Goal: Task Accomplishment & Management: Complete application form

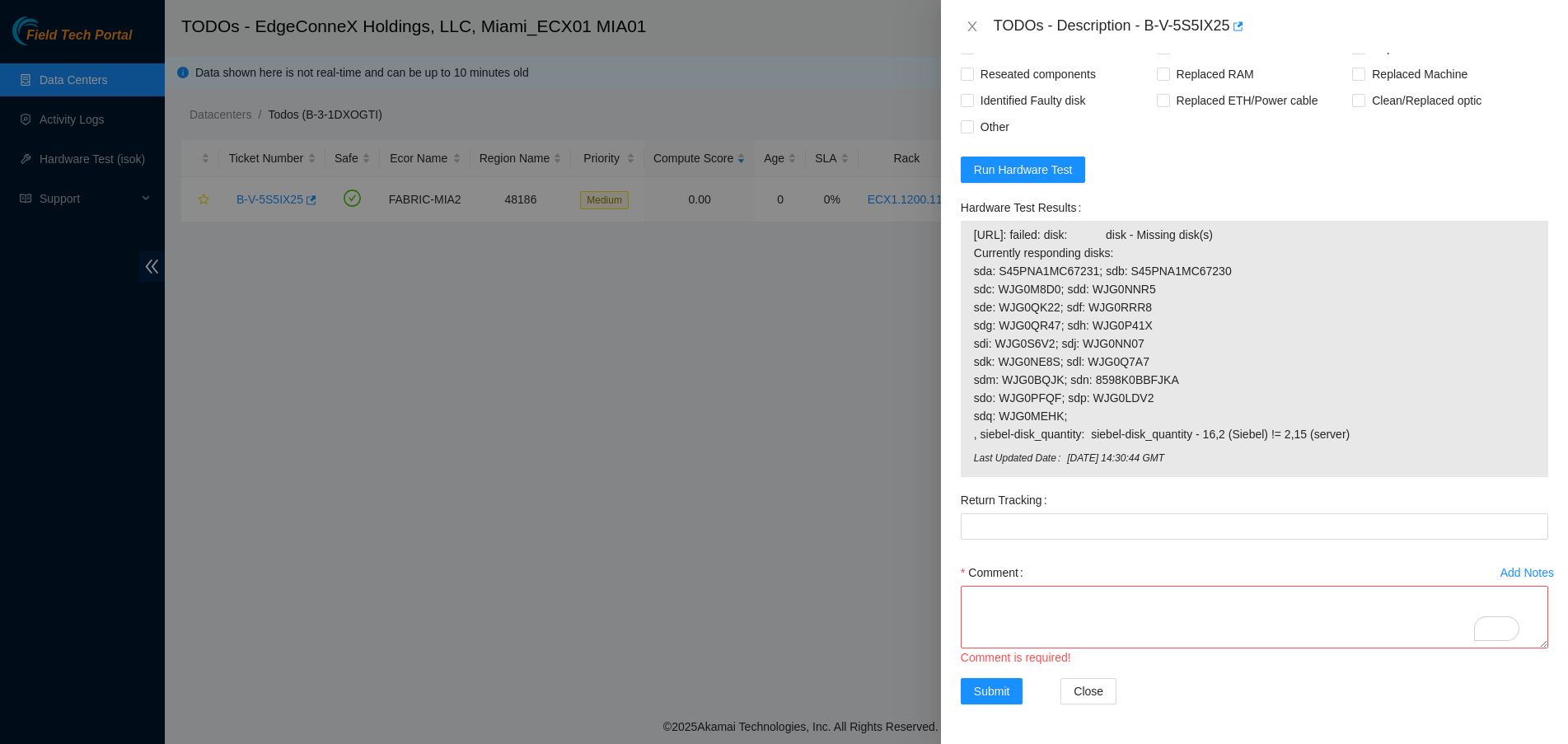
scroll to position [1347, 0]
click at [1065, 156] on button "Run Hardware Test" at bounding box center [1023, 169] width 125 height 26
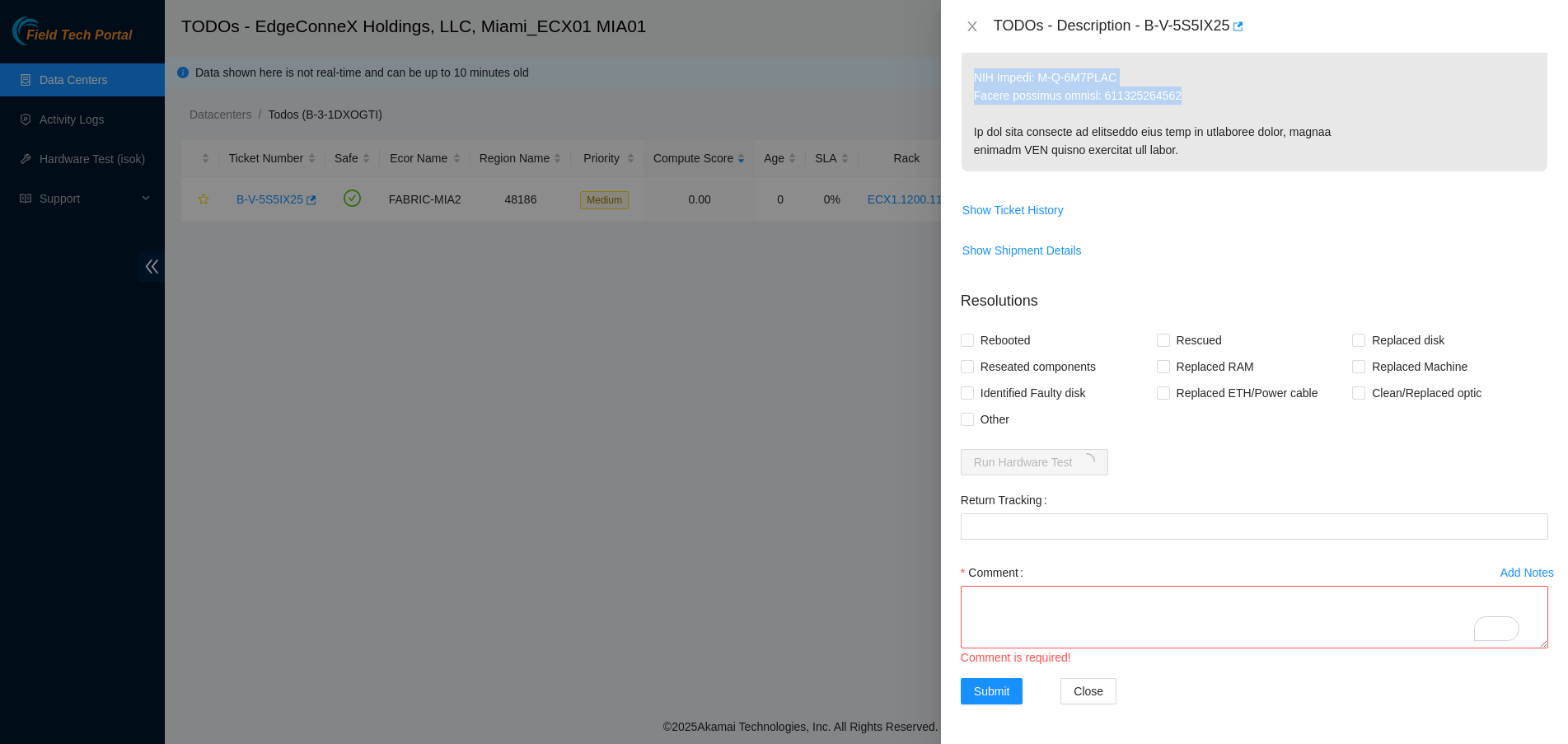
scroll to position [1125, 0]
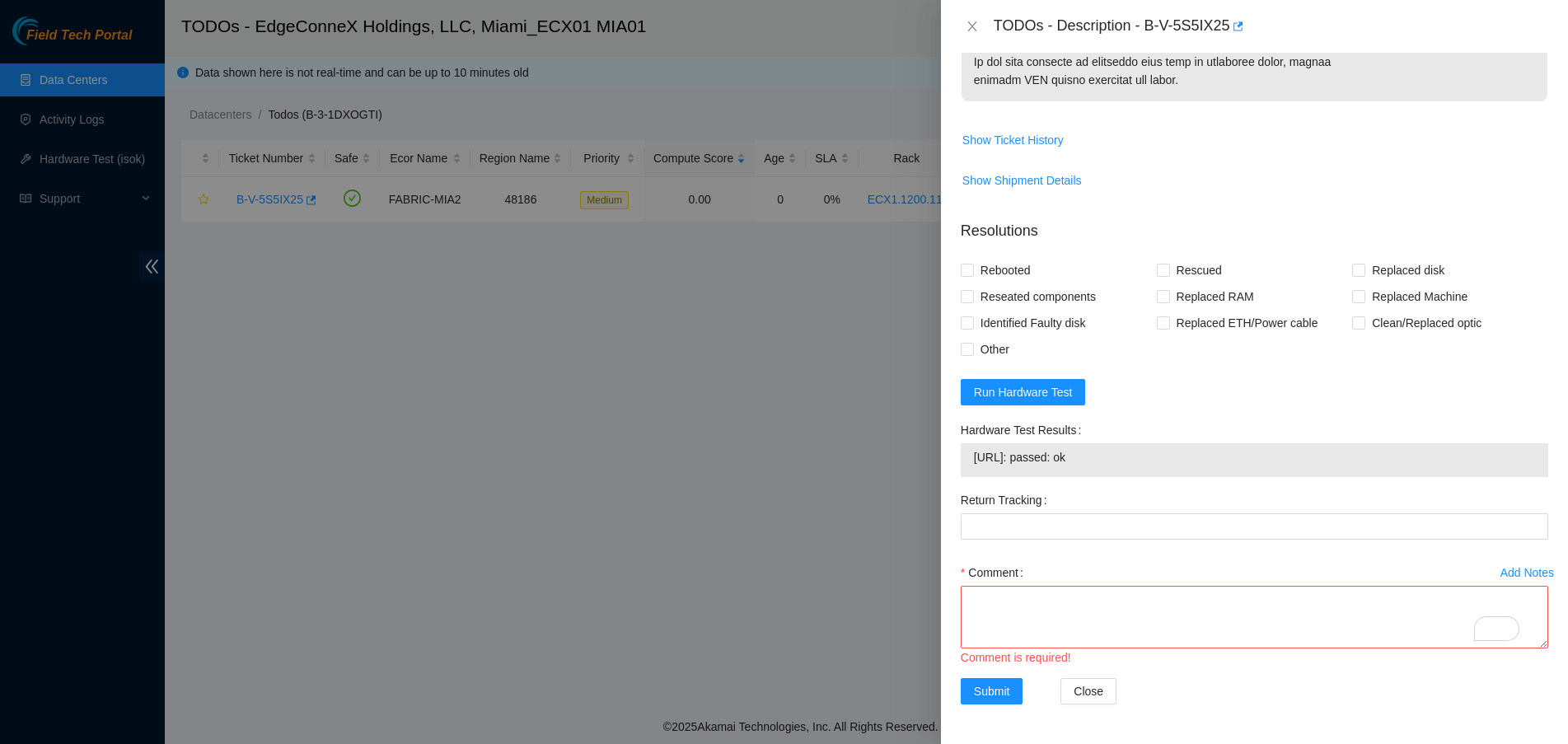
click at [1094, 448] on span "23.223.30.17: passed: ok" at bounding box center [1253, 457] width 561 height 18
copy span "23.223.30.17: passed: ok"
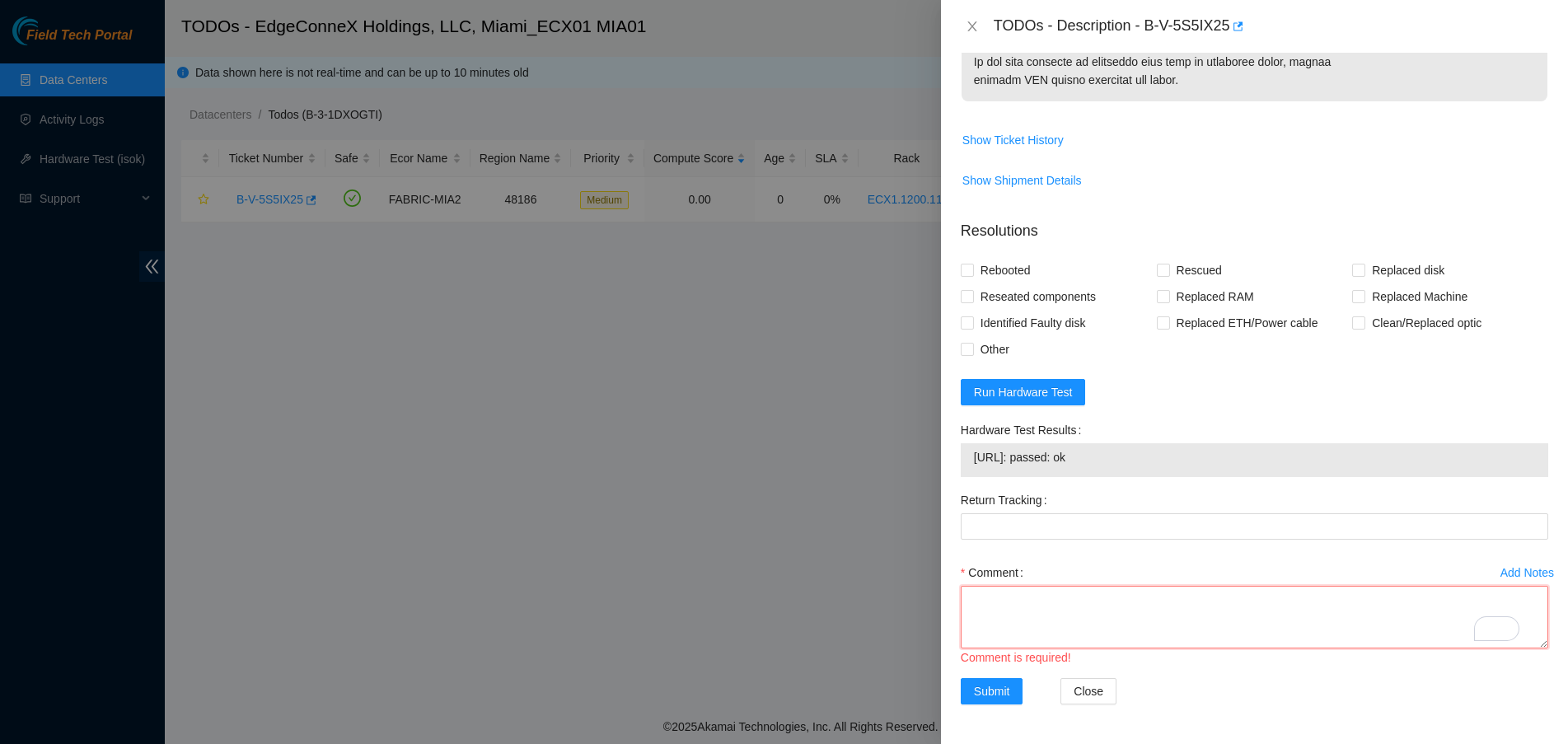
click at [1061, 609] on textarea "Comment" at bounding box center [1254, 617] width 588 height 62
paste textarea "Verified ticket is safe to work on YES NOCC Authorized: YES Located server conn…"
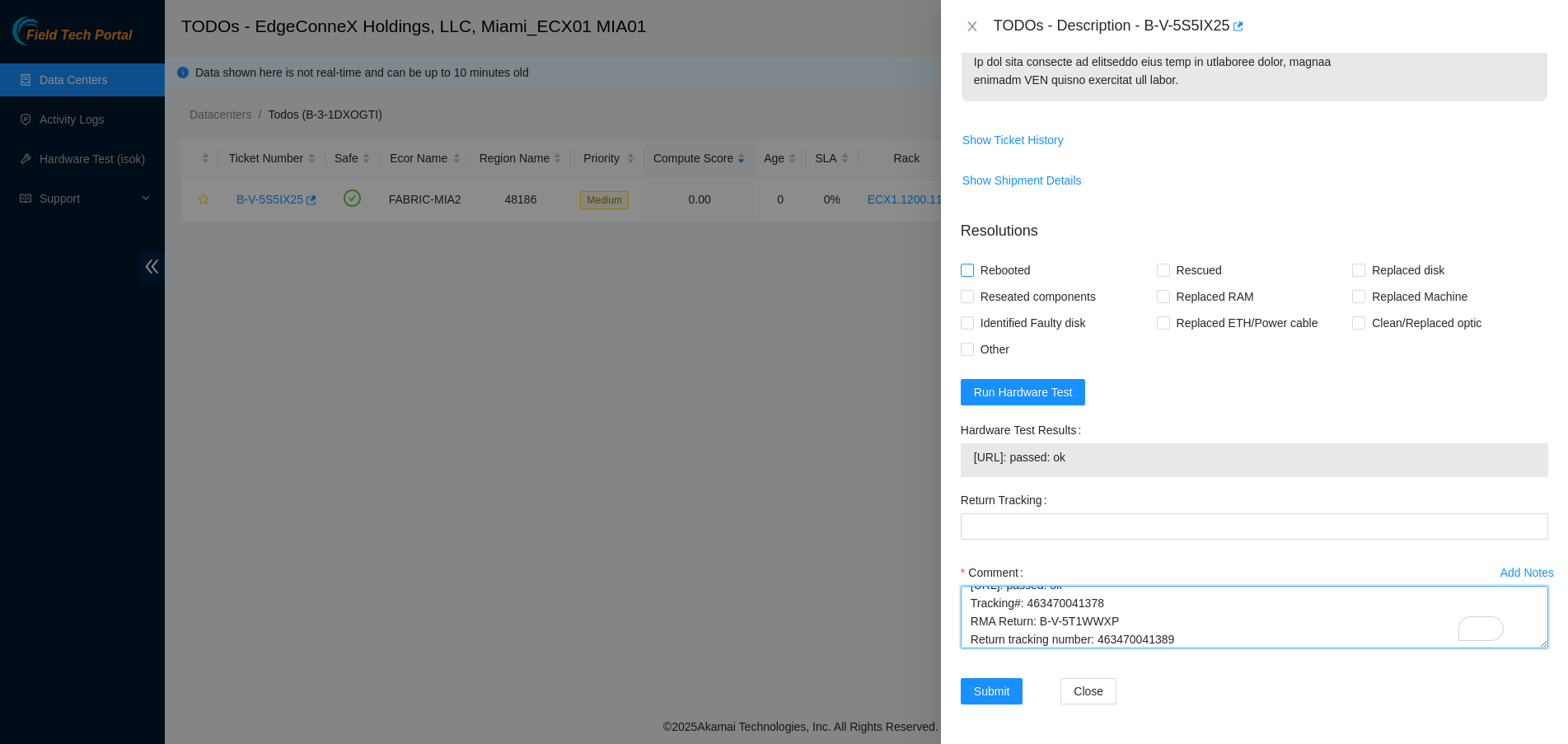
type textarea "Verified ticket is safe to work on YES NOCC Authorized: YES Located server conn…"
click at [972, 263] on span at bounding box center [968, 270] width 14 height 14
click at [972, 263] on input "Rebooted" at bounding box center [967, 269] width 12 height 12
checkbox input "true"
click at [1170, 257] on span "Rescued" at bounding box center [1199, 270] width 58 height 26
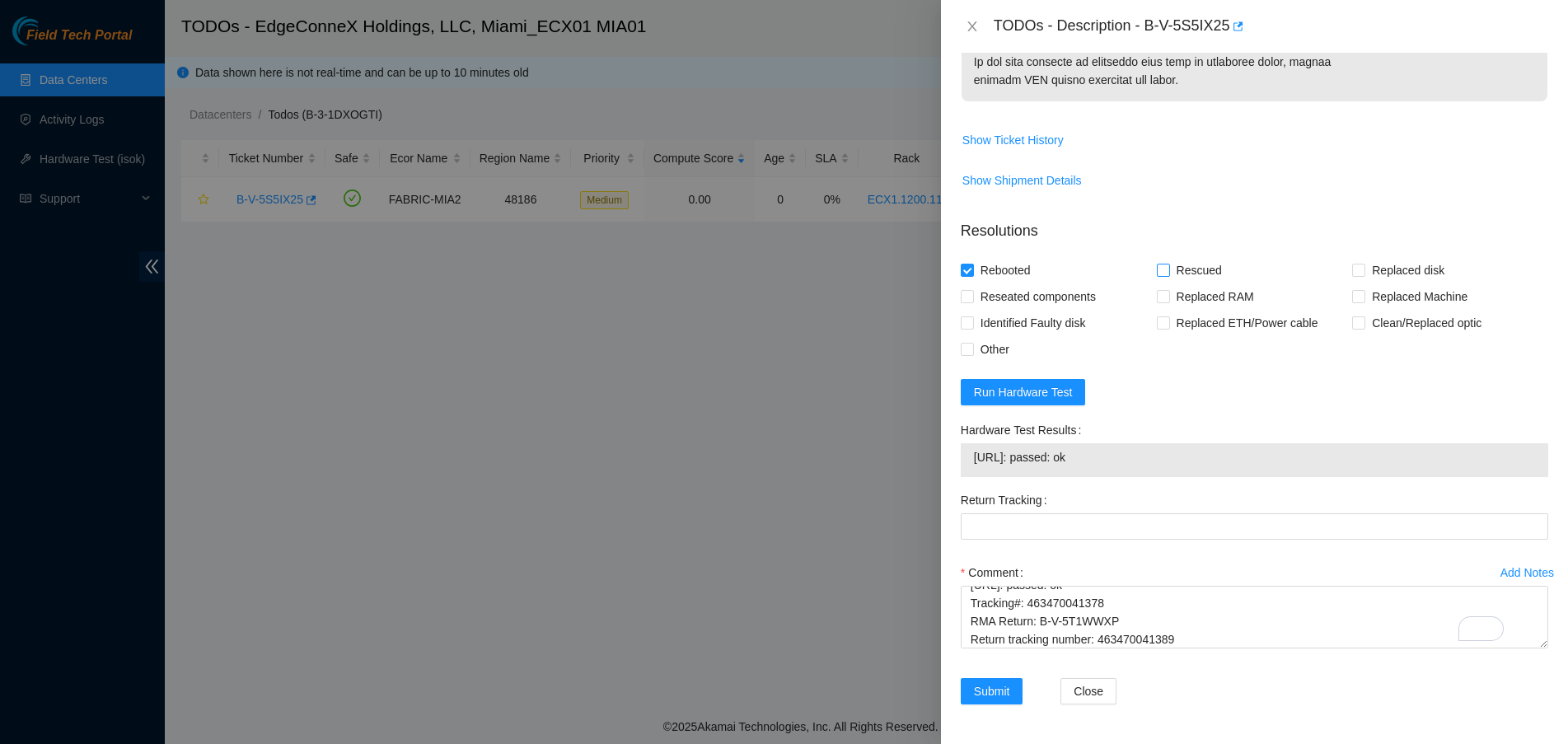
click at [1167, 263] on input "Rescued" at bounding box center [1162, 269] width 12 height 12
checkbox input "true"
drag, startPoint x: 1359, startPoint y: 246, endPoint x: 1347, endPoint y: 248, distance: 12.2
click at [1351, 257] on label "Replaced disk" at bounding box center [1401, 270] width 99 height 26
click at [1351, 263] on input "Replaced disk" at bounding box center [1357, 269] width 12 height 12
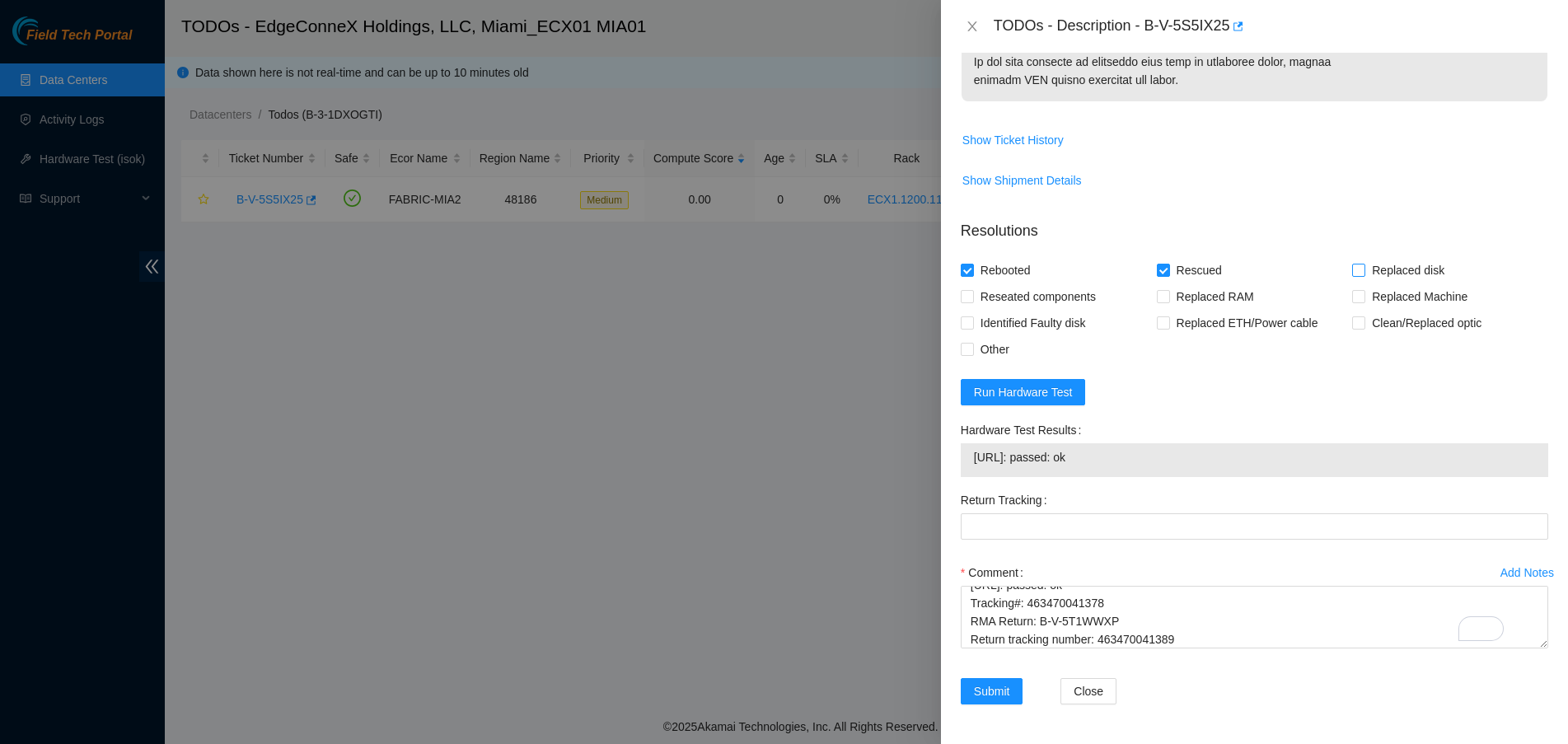
checkbox input "true"
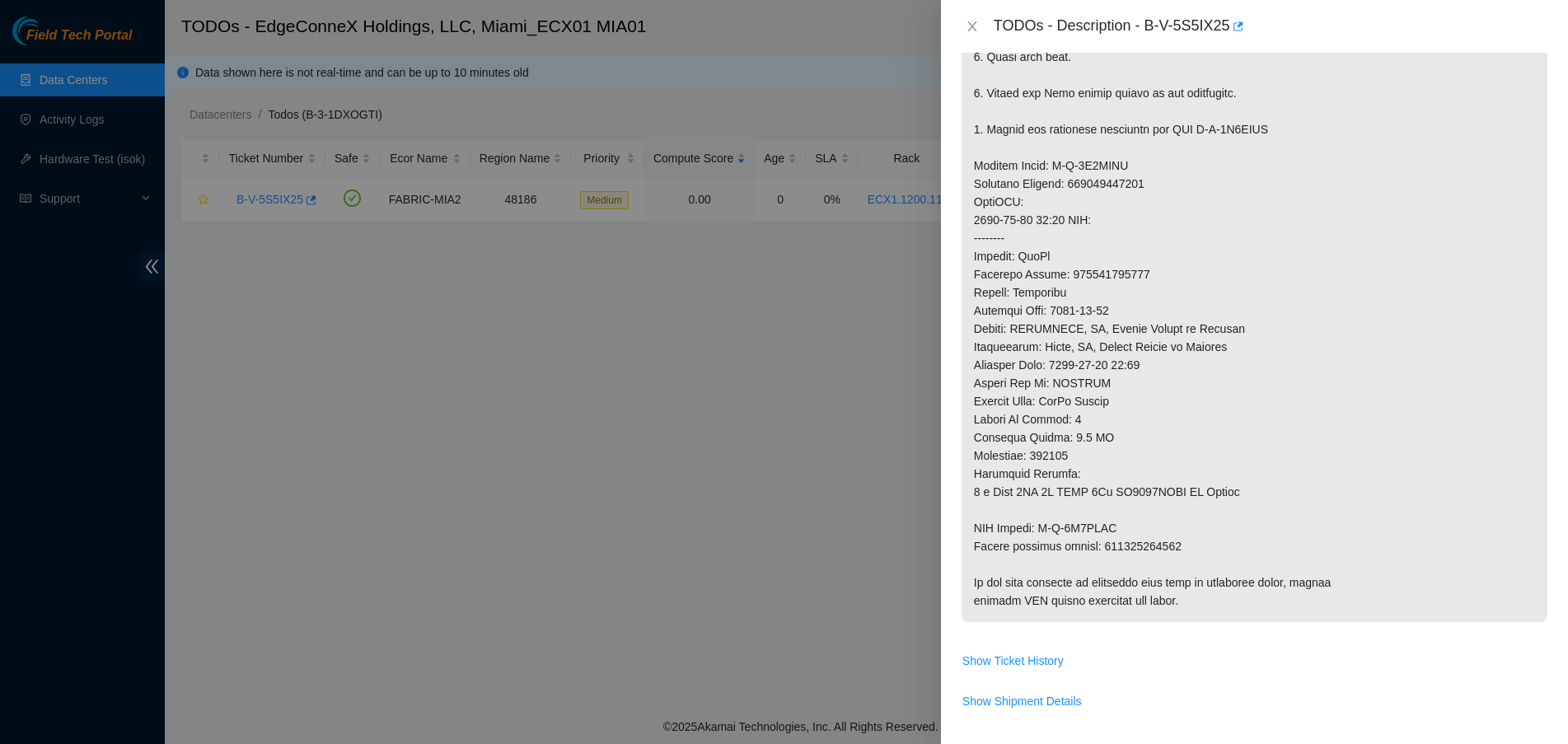
scroll to position [610, 0]
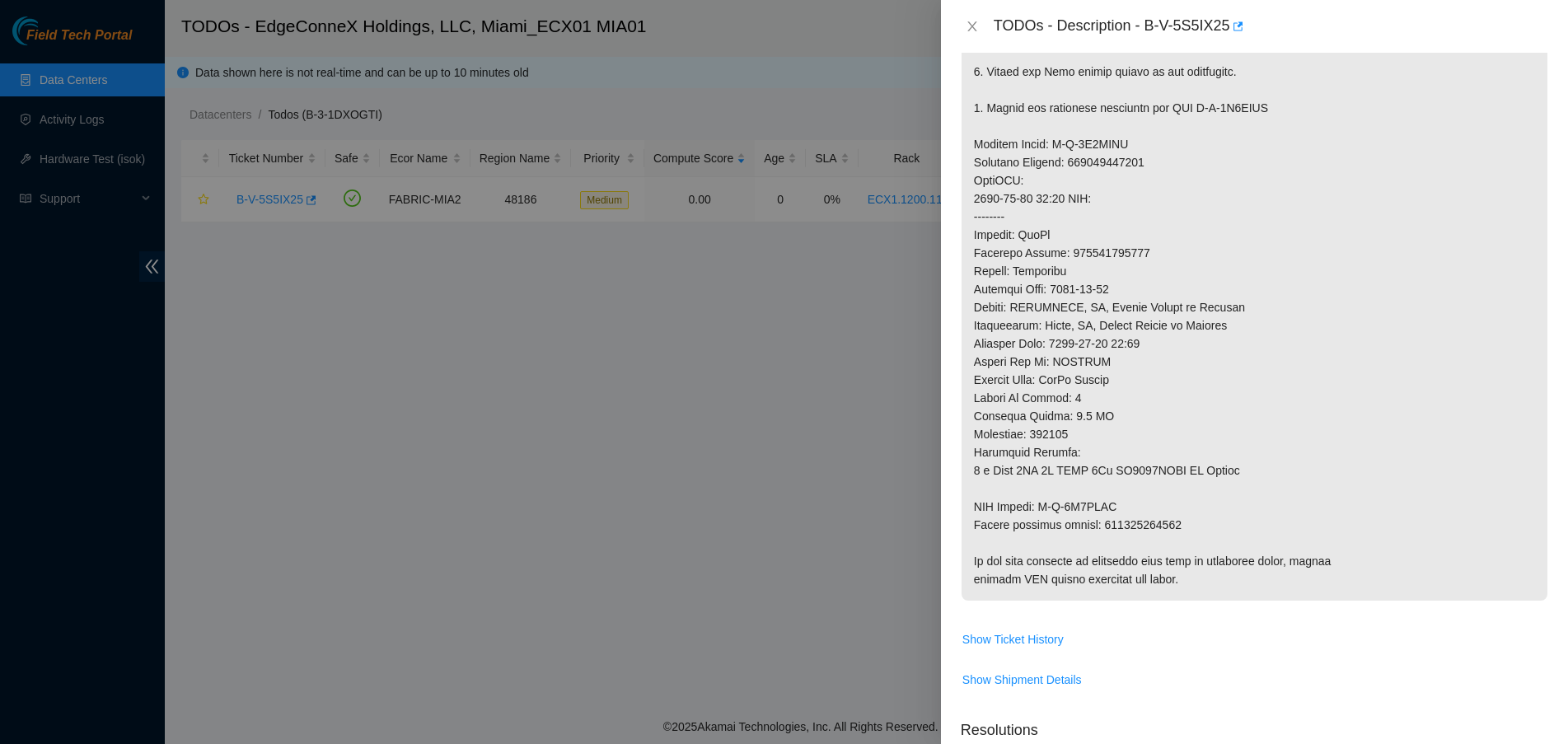
click at [1147, 528] on p at bounding box center [1254, 162] width 586 height 876
copy p "463470041389"
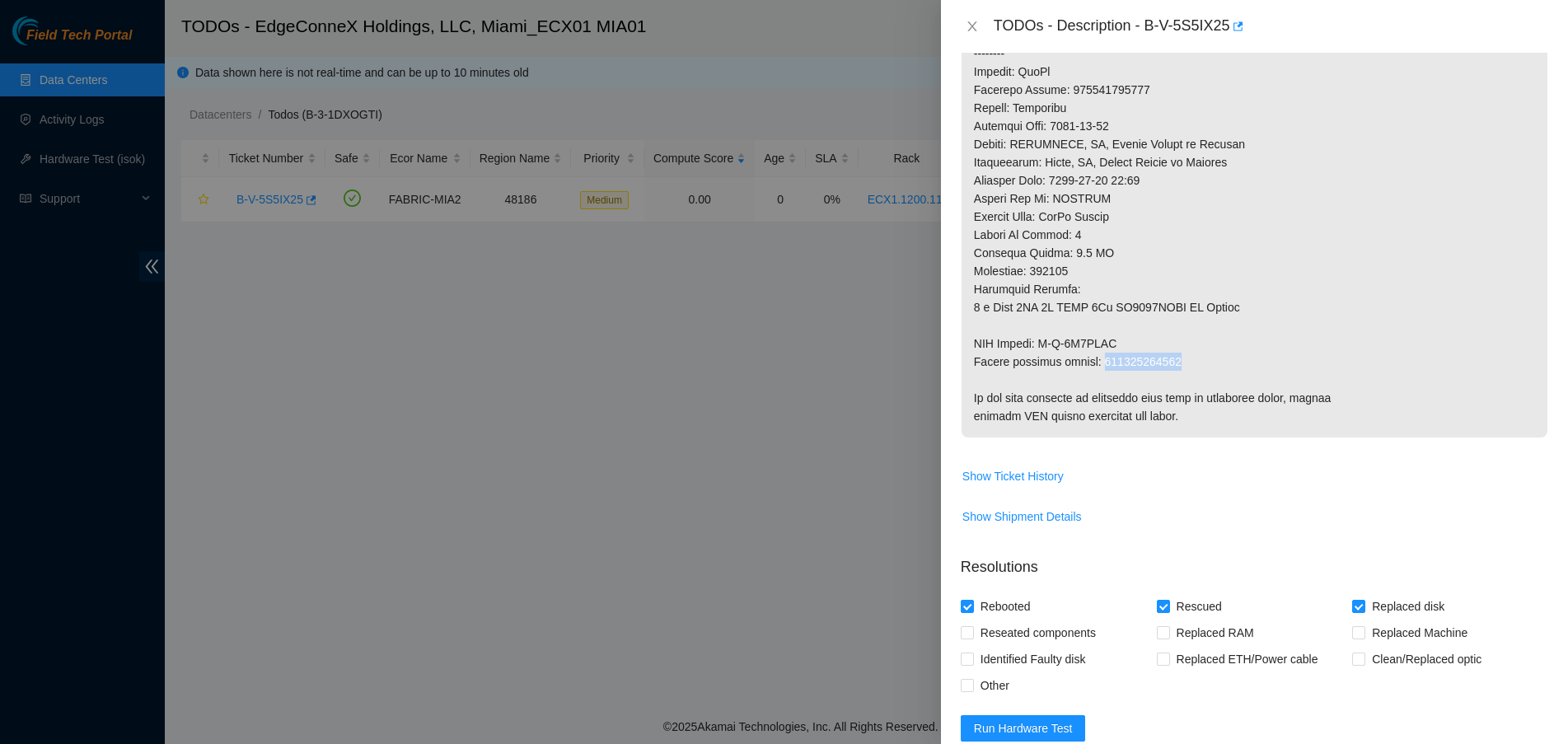
scroll to position [713, 0]
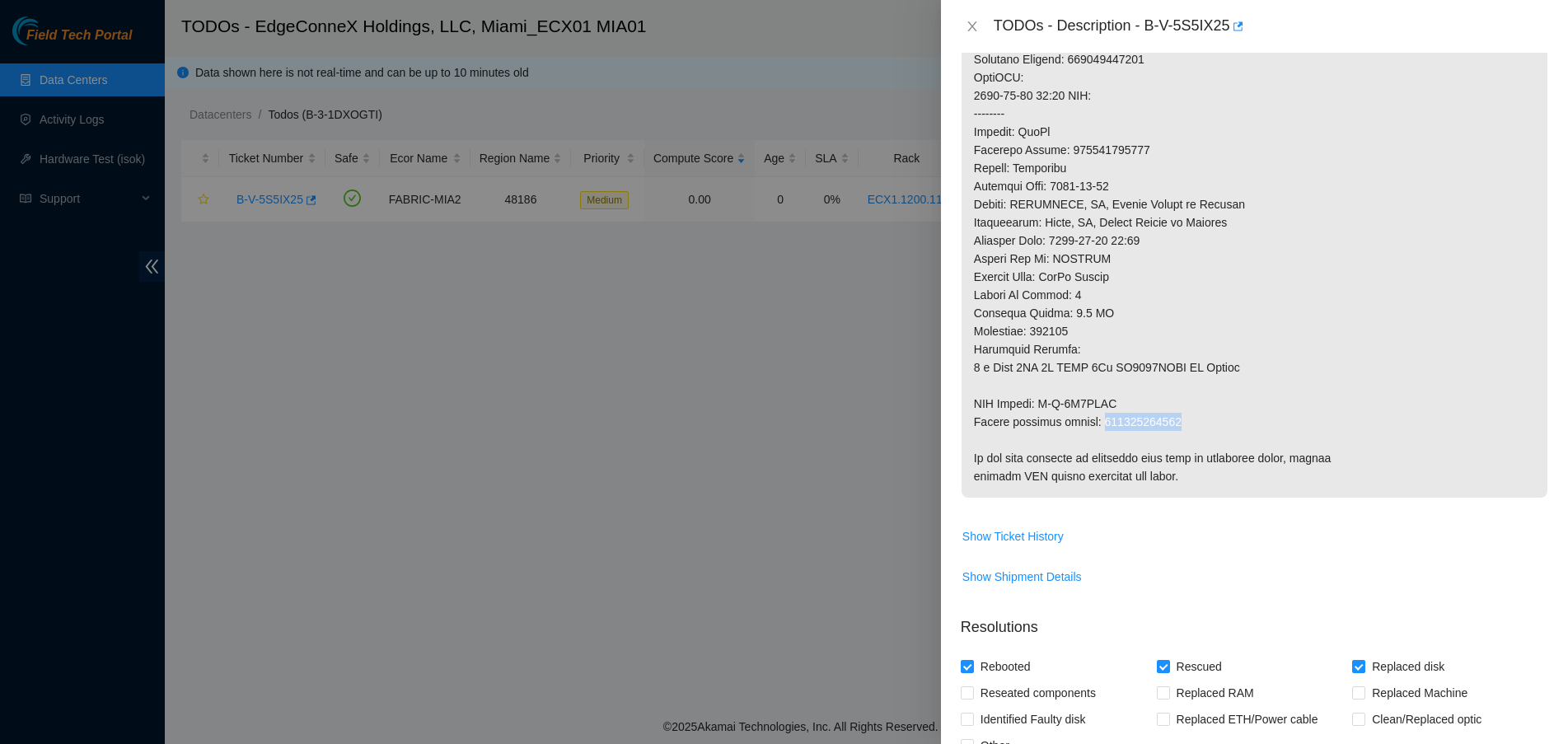
click at [1156, 423] on p at bounding box center [1254, 59] width 586 height 876
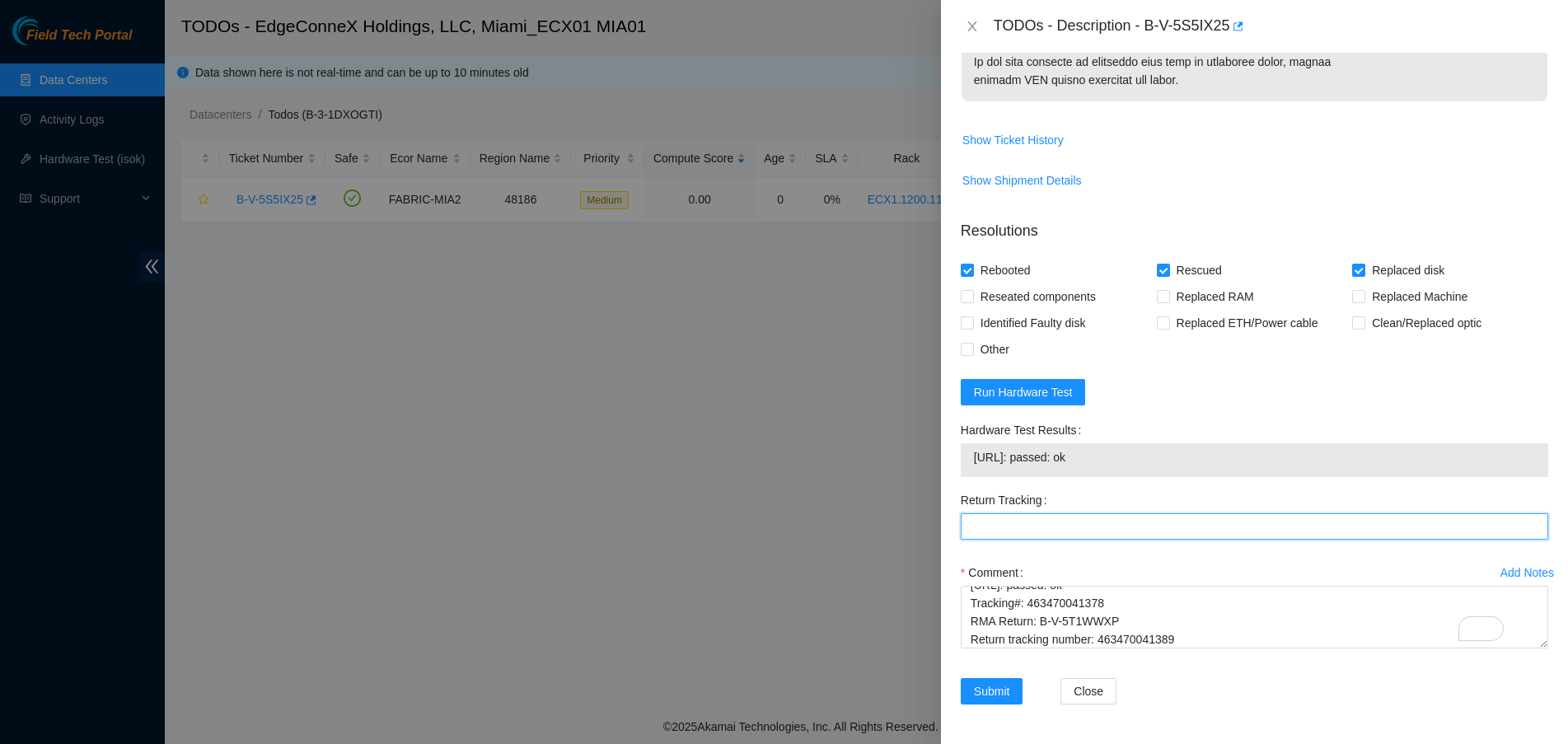
click at [1096, 513] on Tracking "Return Tracking" at bounding box center [1254, 525] width 588 height 26
paste Tracking "463470041389"
type Tracking "463470041389"
click at [987, 682] on span "Submit" at bounding box center [991, 691] width 36 height 18
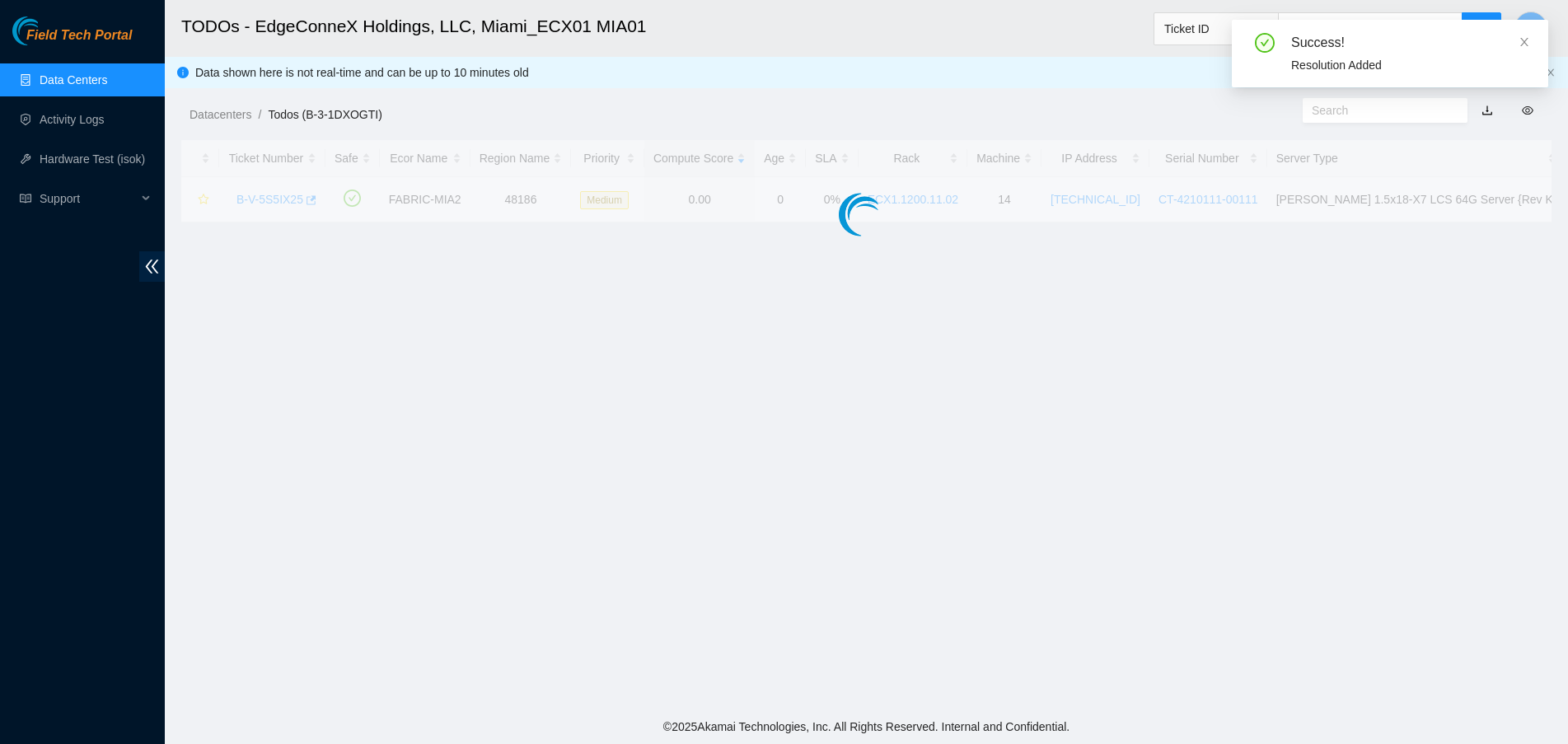
scroll to position [368, 0]
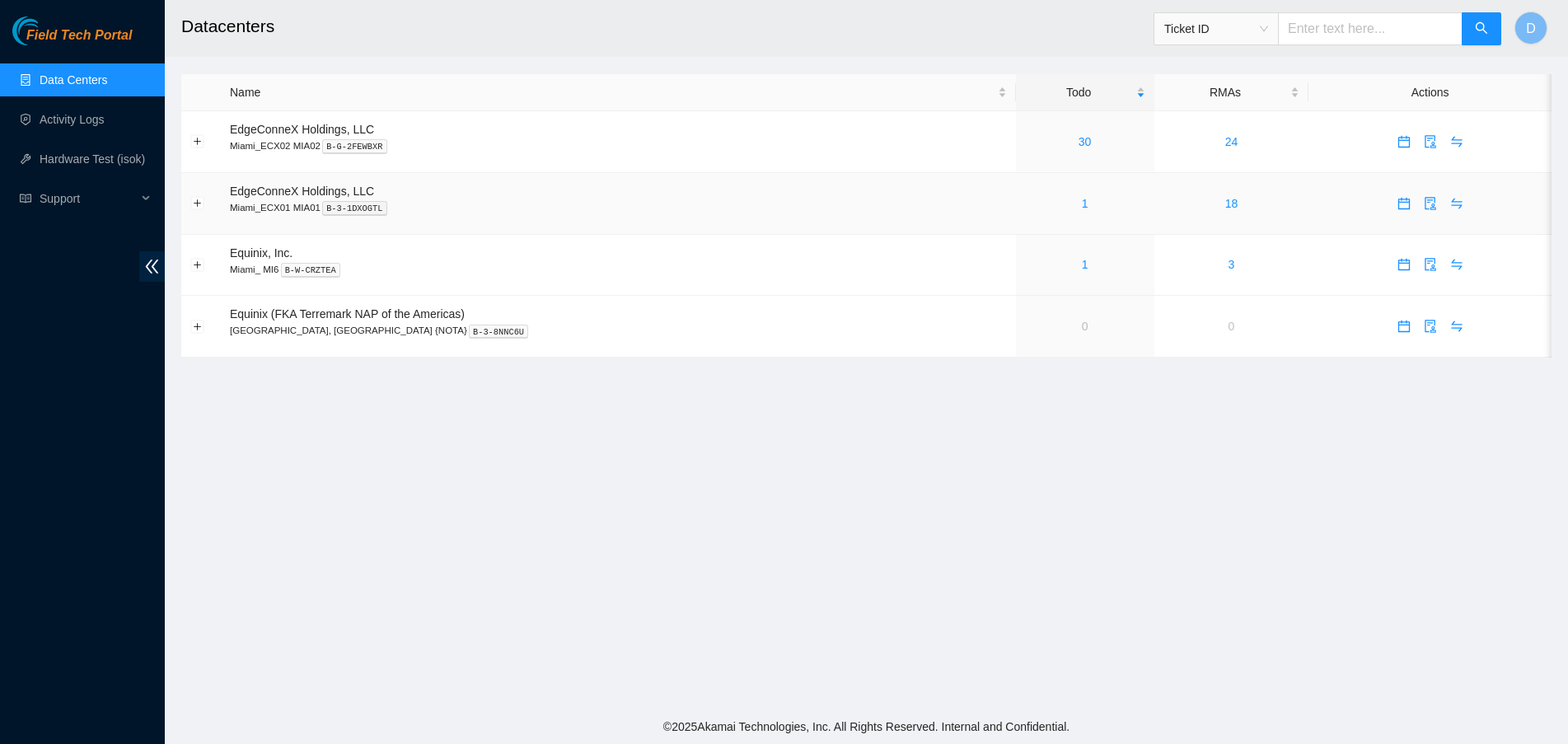
click at [1047, 202] on div "1" at bounding box center [1085, 203] width 120 height 18
click at [1039, 265] on div "1" at bounding box center [1085, 264] width 120 height 18
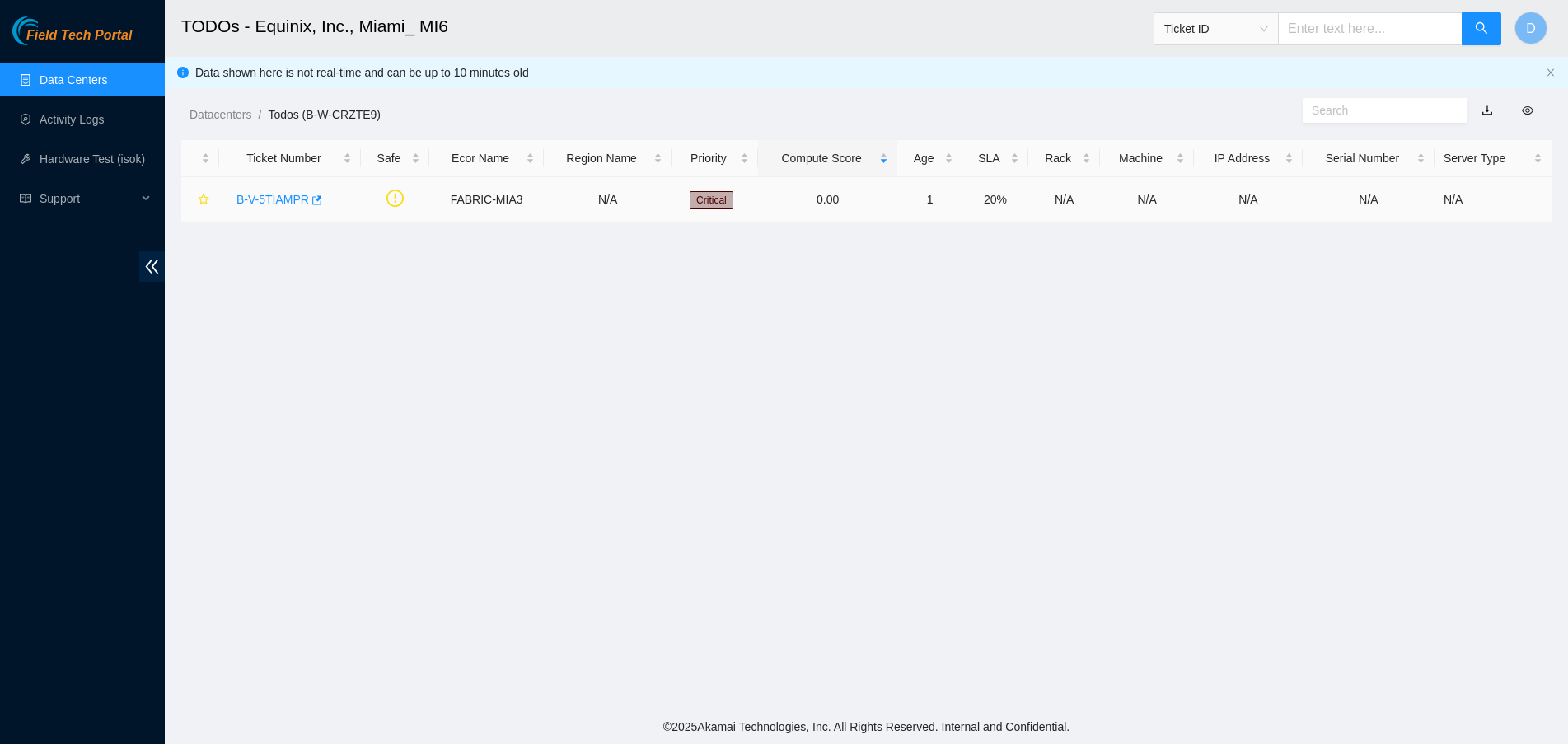
click at [246, 192] on link "B-V-5TIAMPR" at bounding box center [272, 199] width 73 height 14
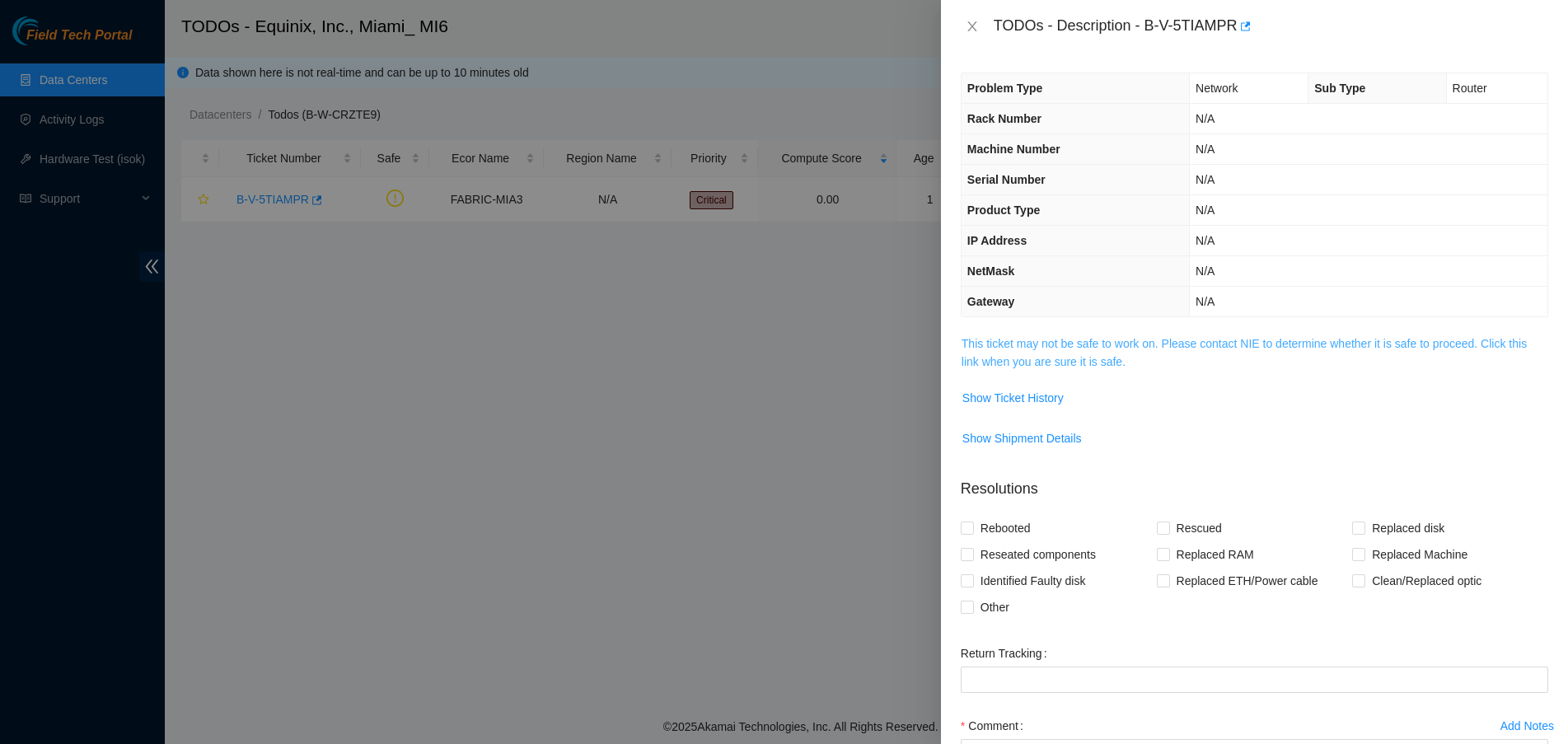
click at [1271, 337] on link "This ticket may not be safe to work on. Please contact NIE to determine whether…" at bounding box center [1244, 353] width 565 height 31
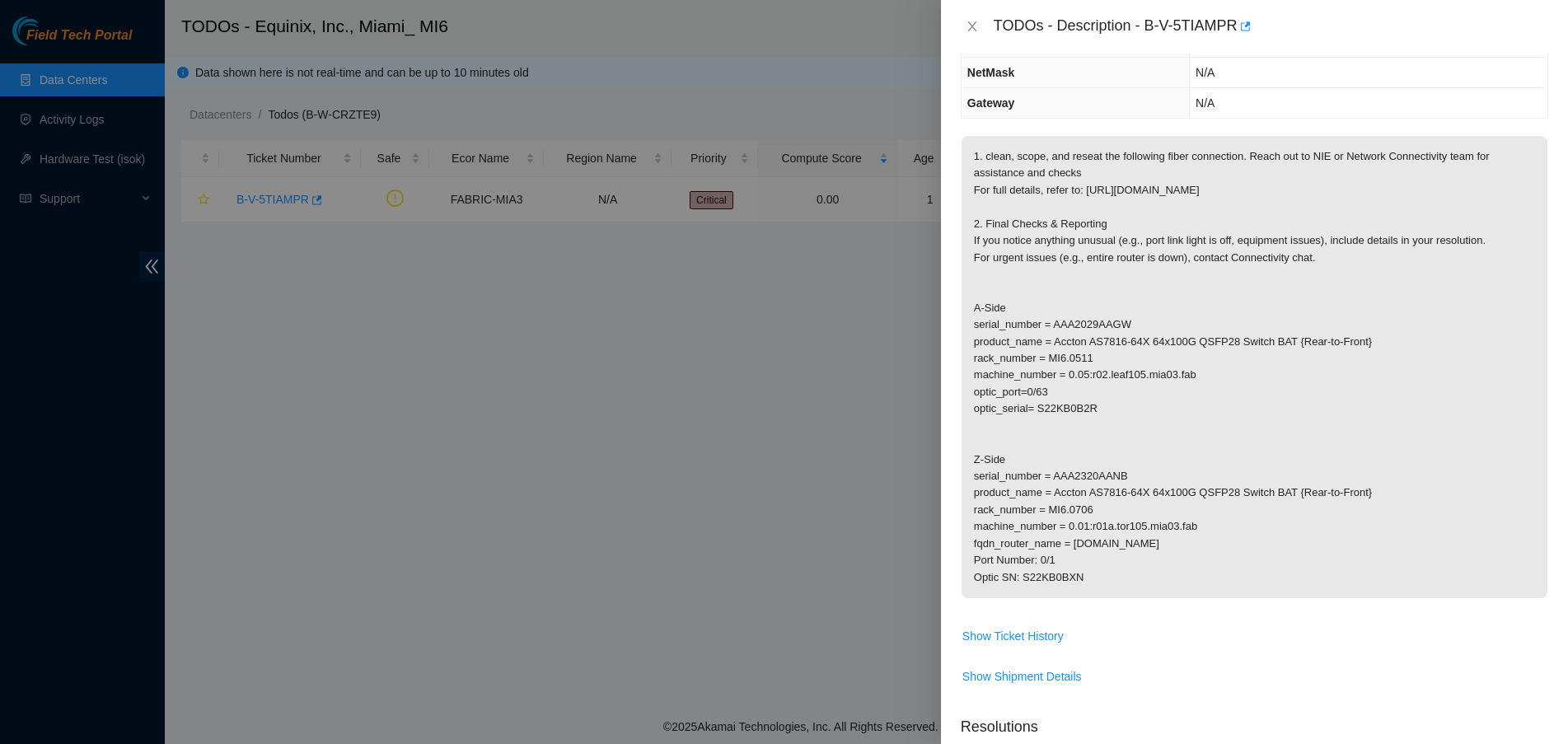
scroll to position [206, 0]
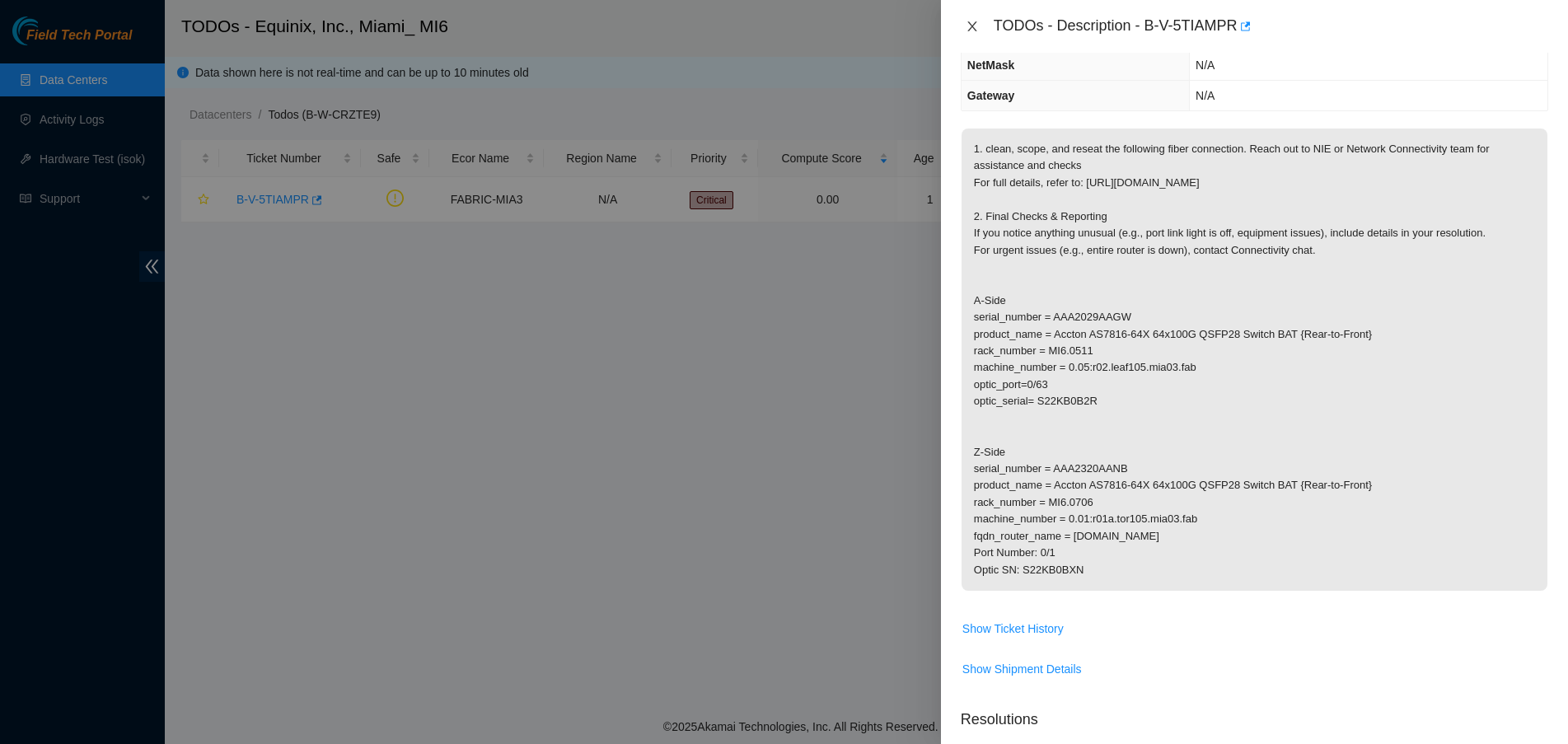
click at [970, 29] on icon "close" at bounding box center [971, 26] width 9 height 10
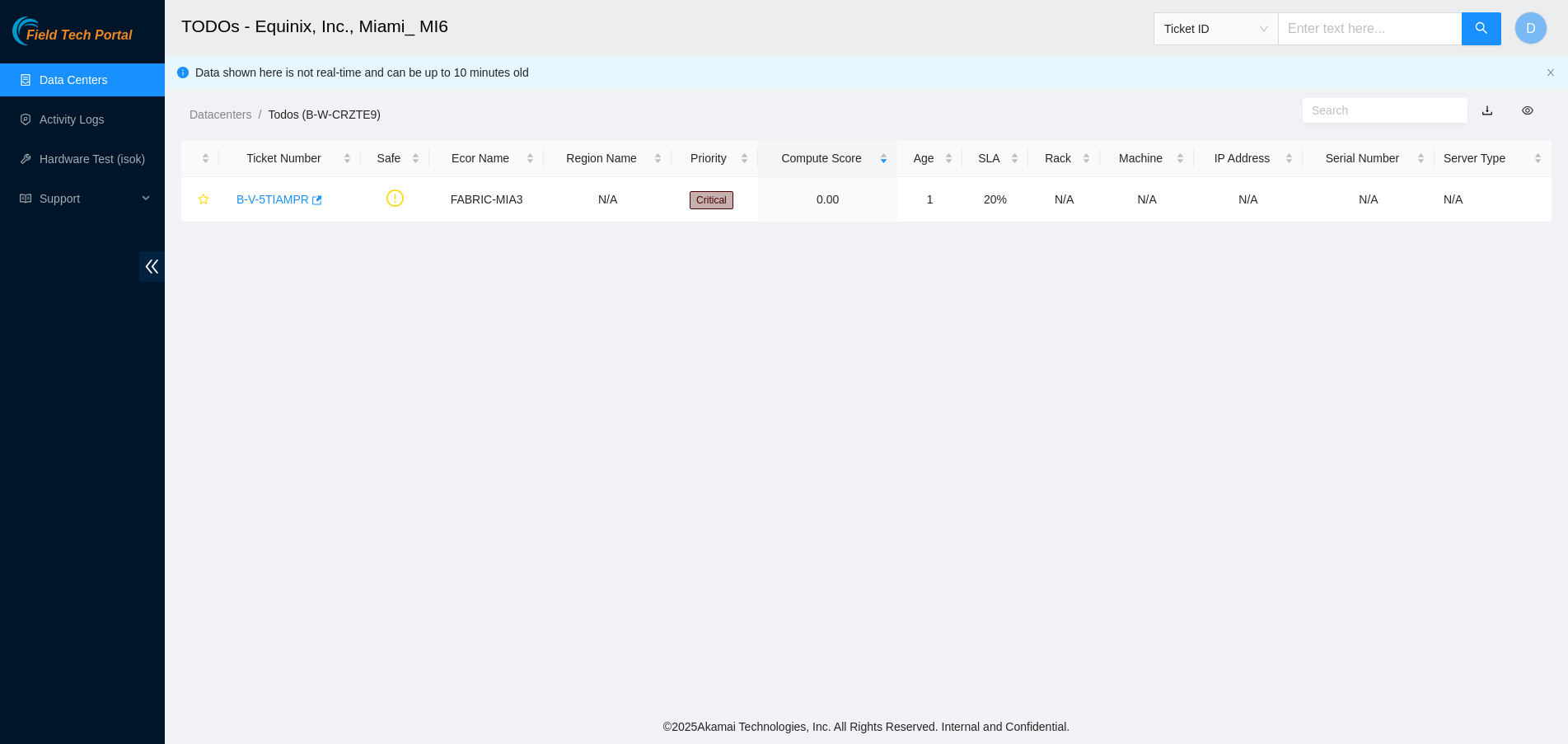
scroll to position [279, 0]
click at [46, 115] on link "Activity Logs" at bounding box center [72, 119] width 65 height 14
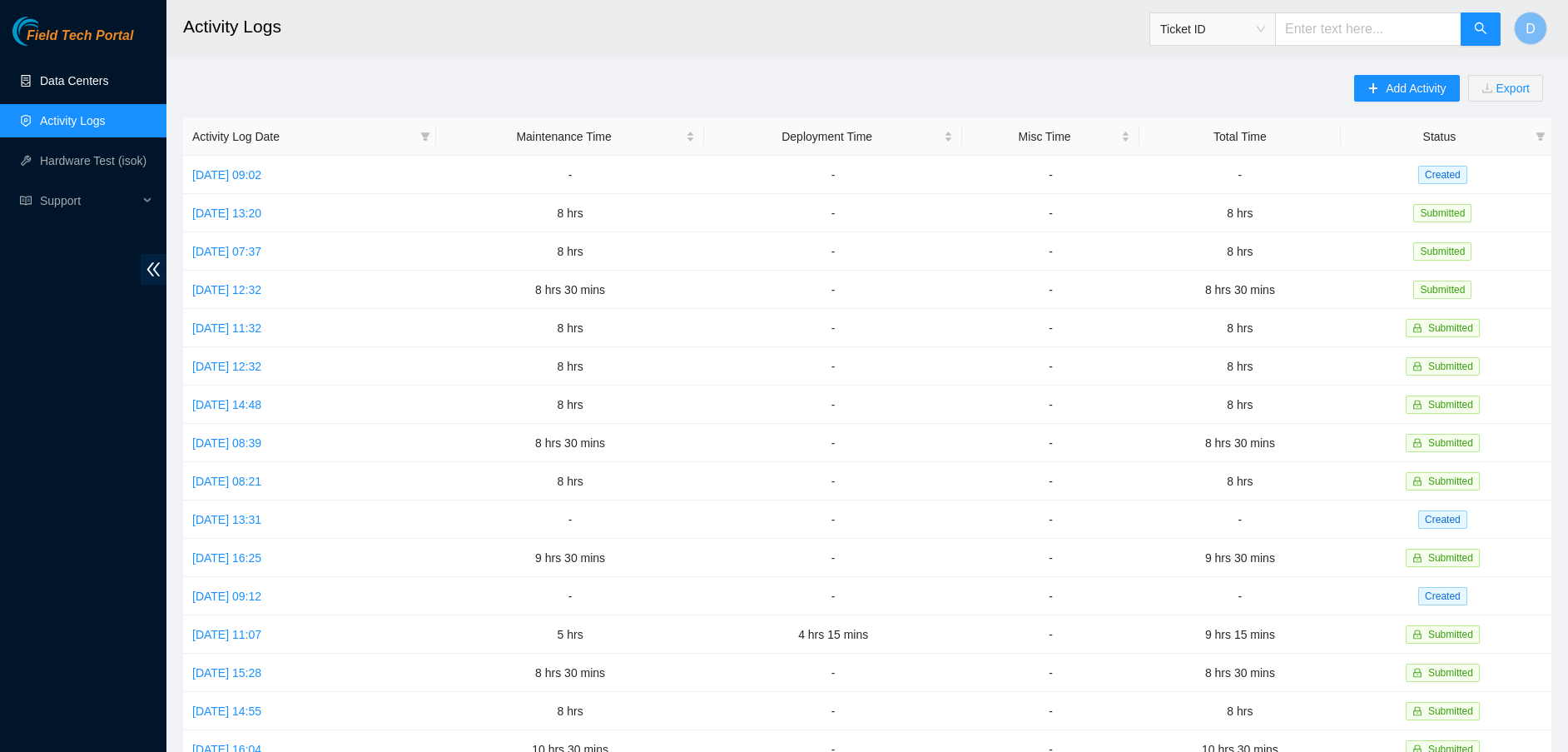
click at [69, 78] on link "Data Centers" at bounding box center [75, 81] width 69 height 14
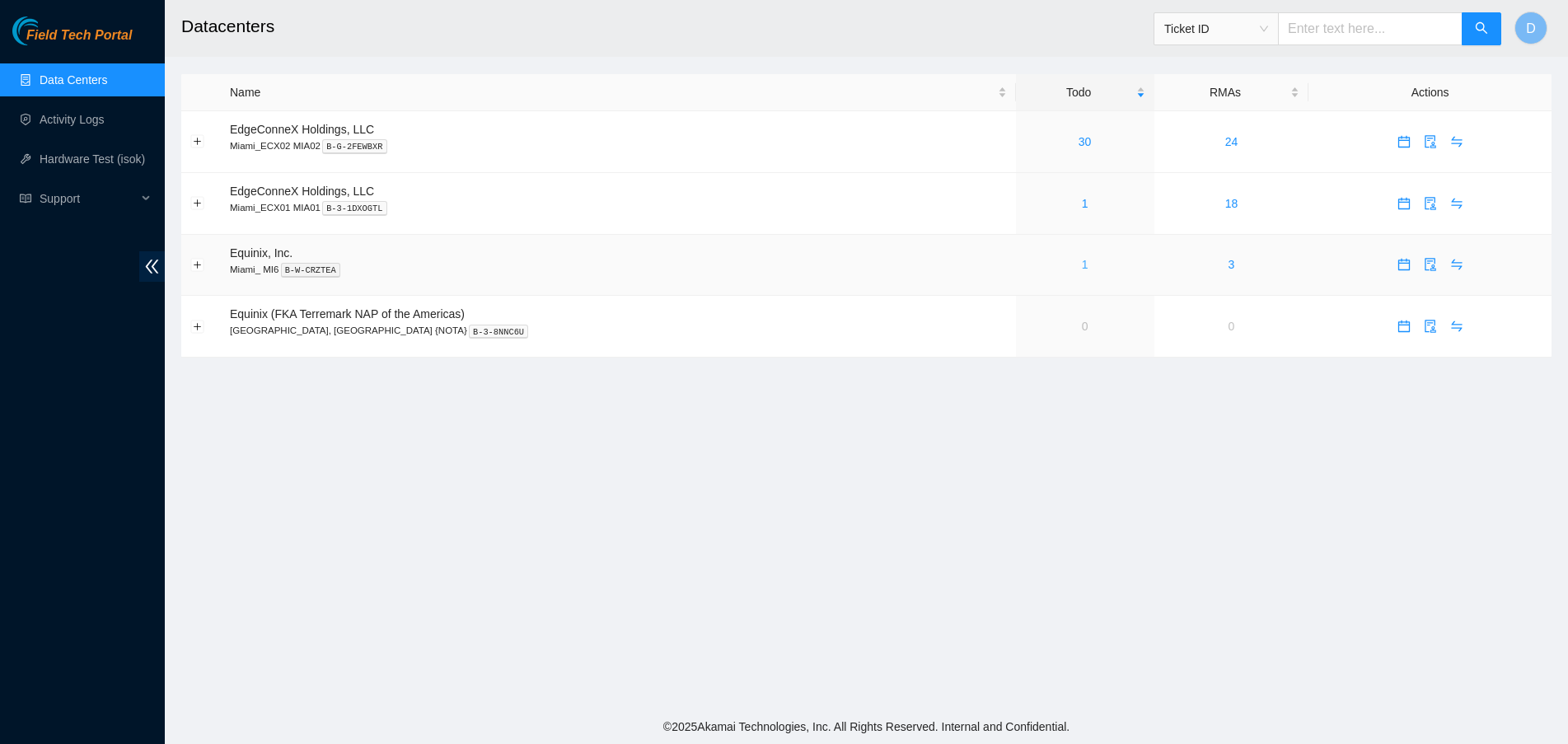
click at [1081, 258] on link "1" at bounding box center [1084, 264] width 7 height 14
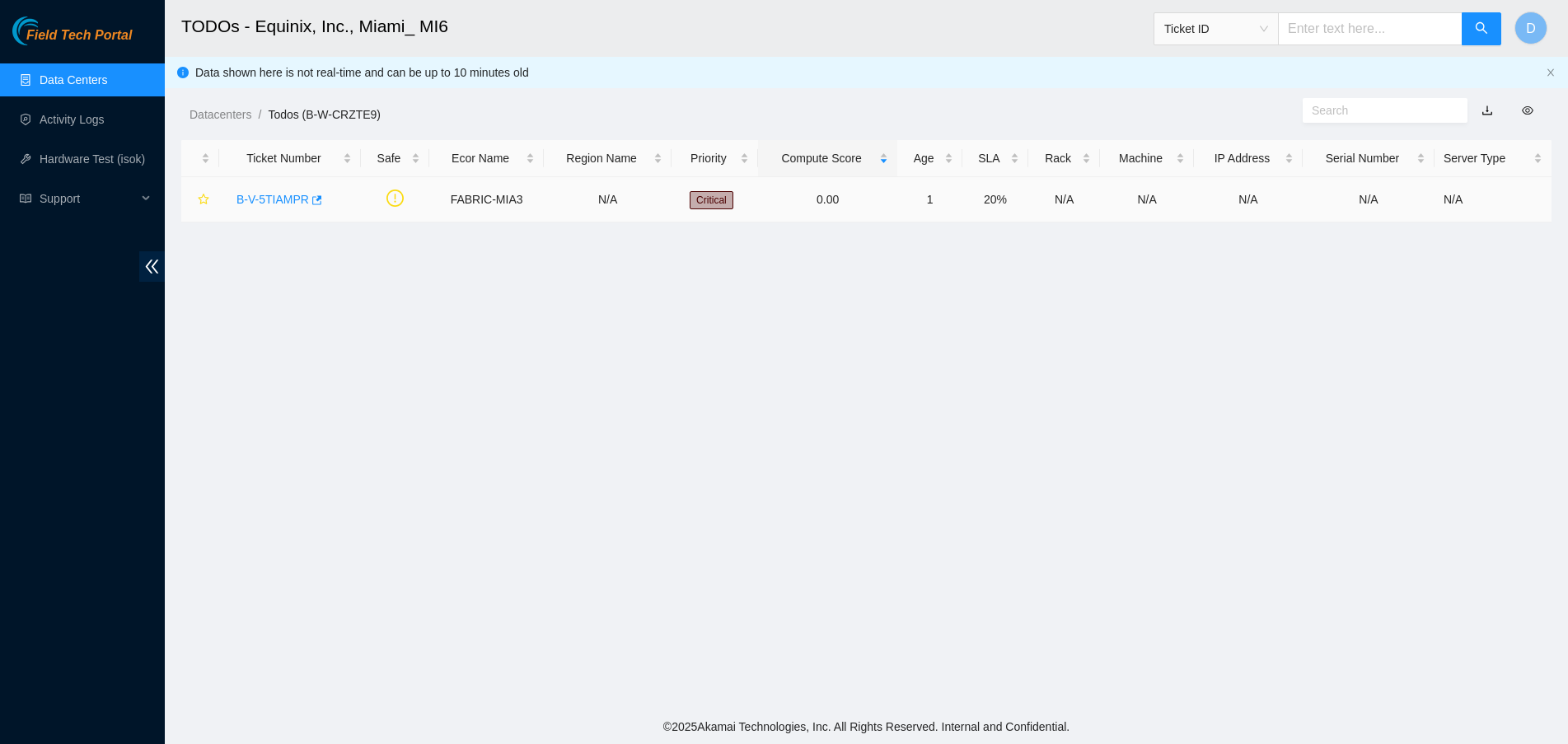
click at [267, 203] on link "B-V-5TIAMPR" at bounding box center [272, 199] width 73 height 14
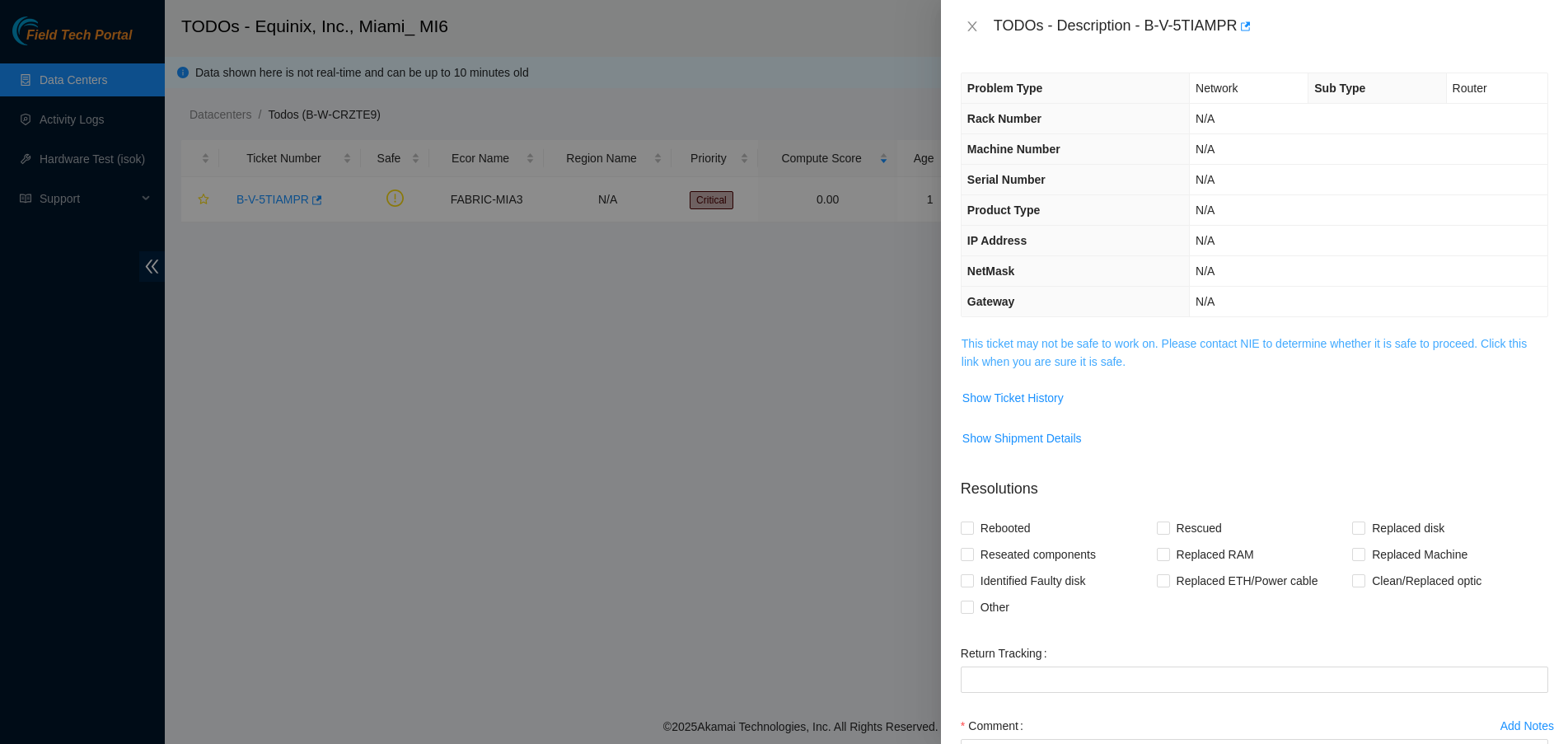
click at [1103, 360] on link "This ticket may not be safe to work on. Please contact NIE to determine whether…" at bounding box center [1244, 353] width 565 height 31
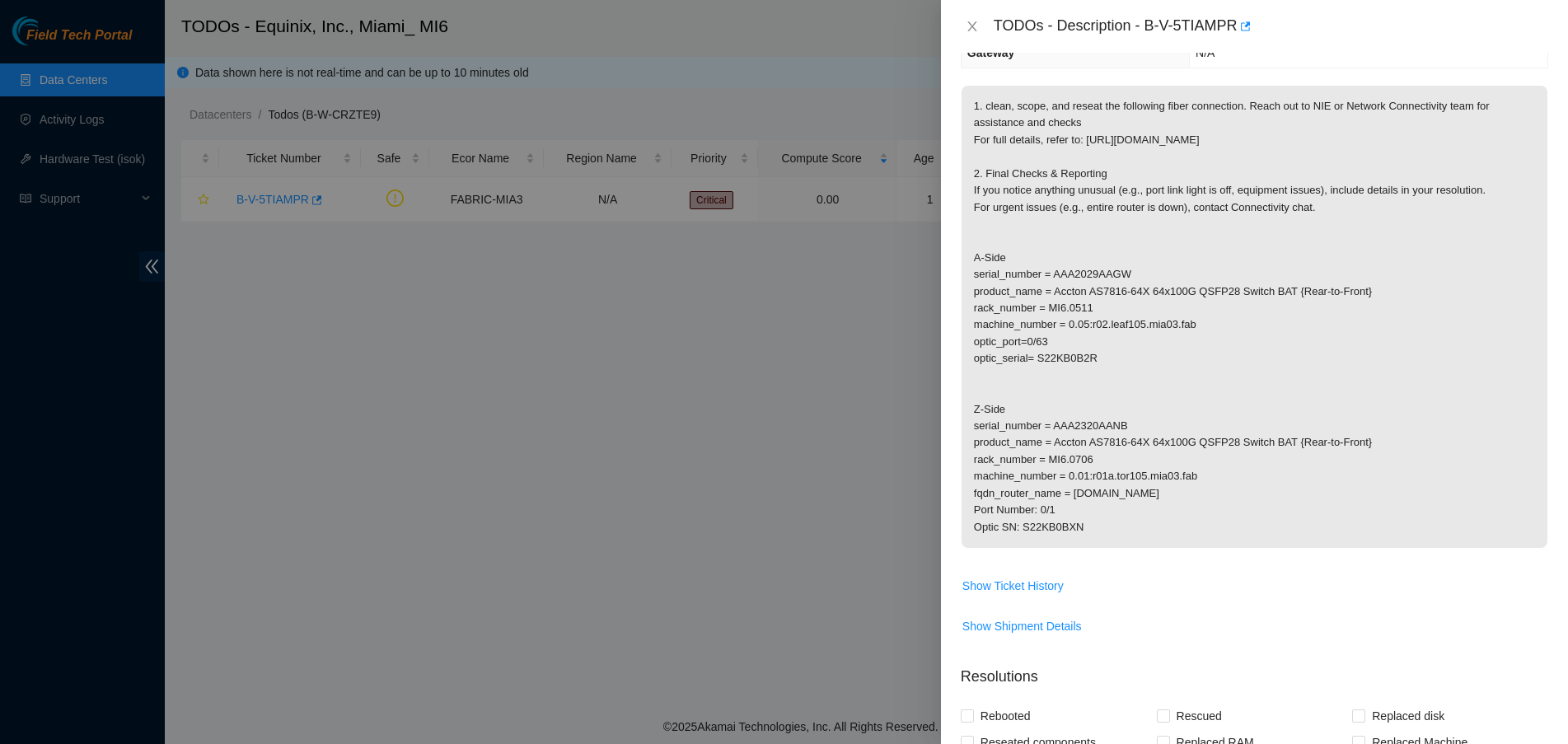
scroll to position [309, 0]
